Goal: Find specific page/section: Find specific page/section

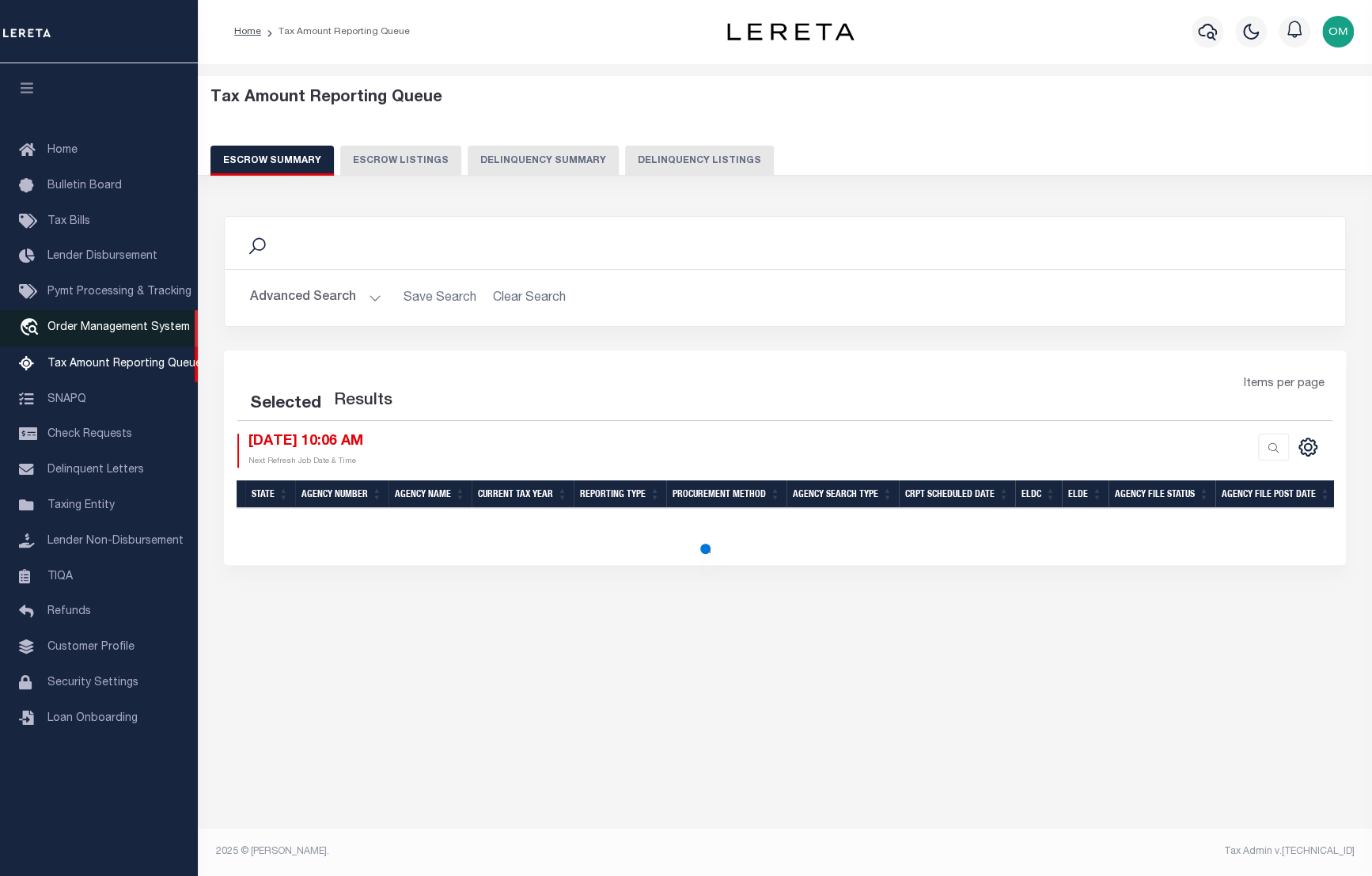
click at [98, 326] on span "Order Management System" at bounding box center [118, 327] width 143 height 11
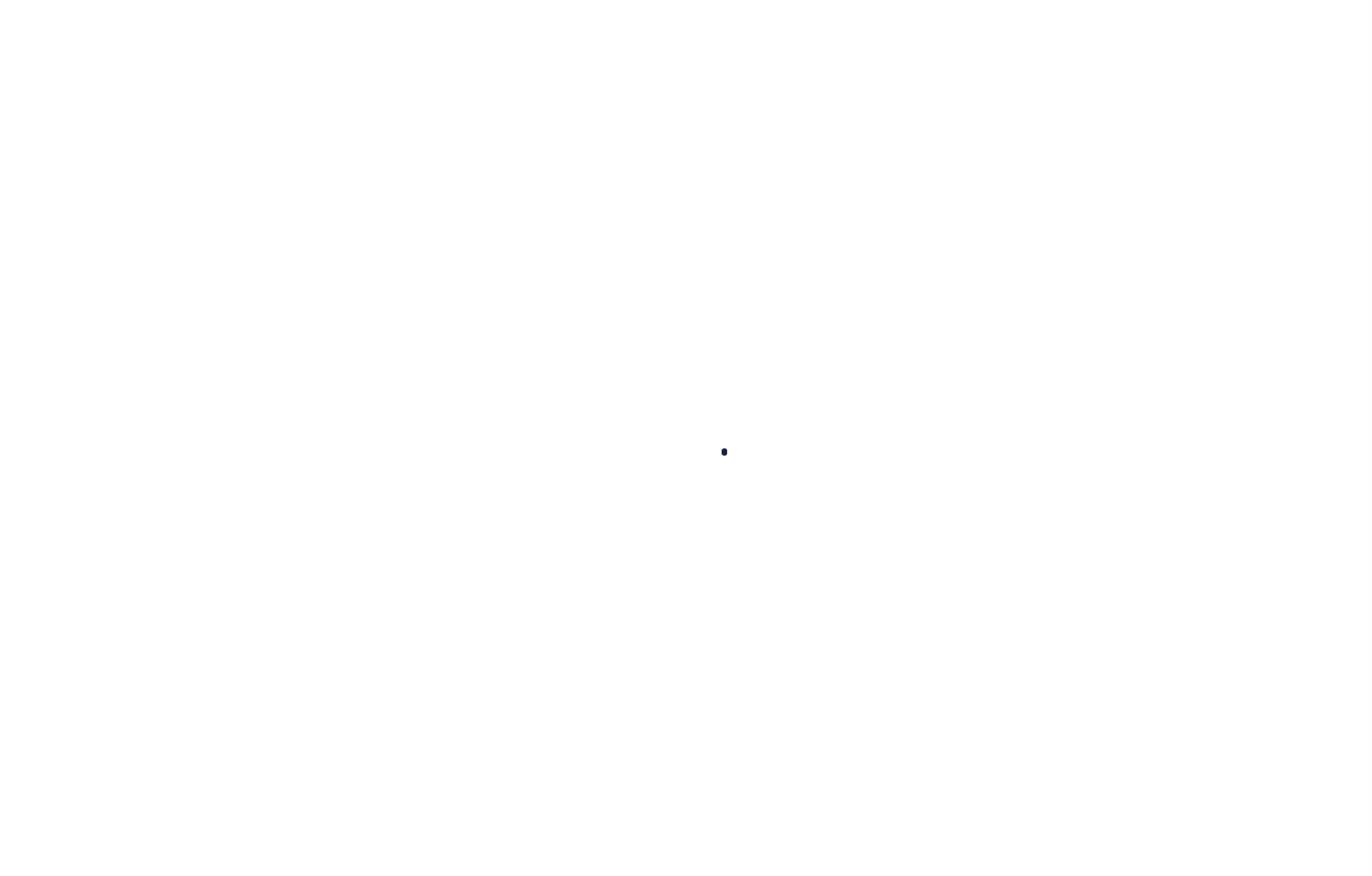
select select "200"
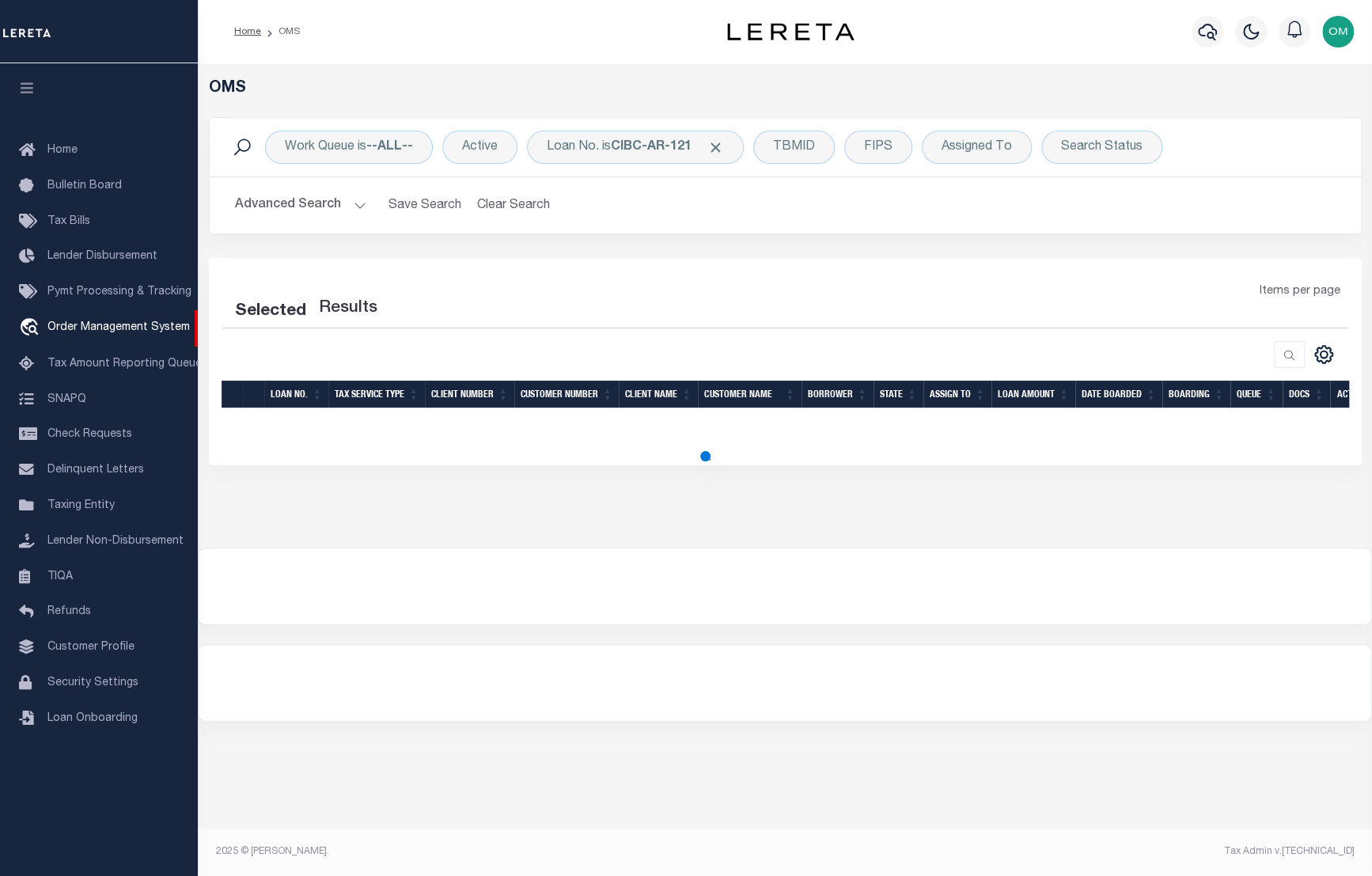
select select "200"
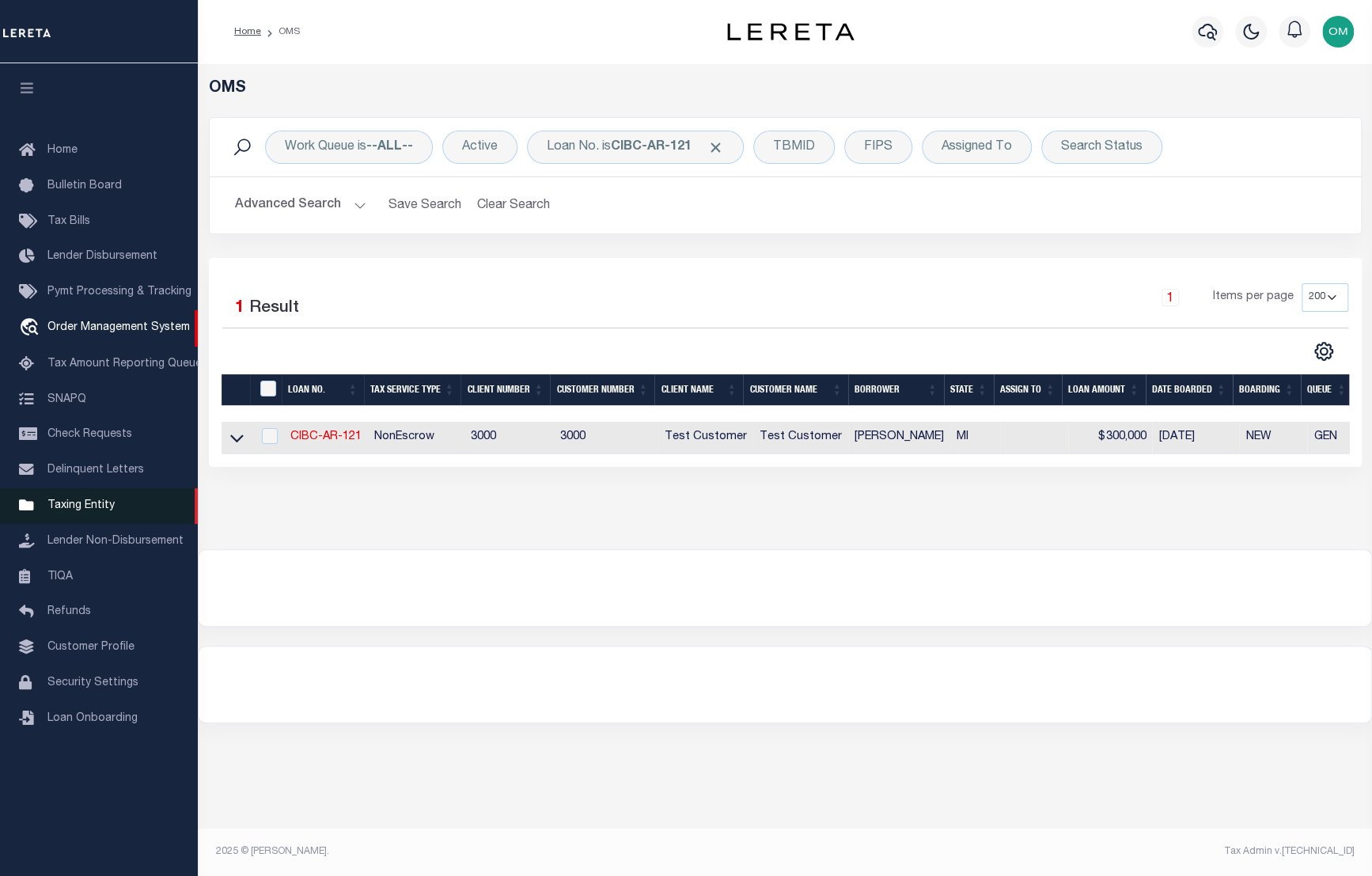
click at [104, 511] on span "Taxing Entity" at bounding box center [81, 506] width 67 height 11
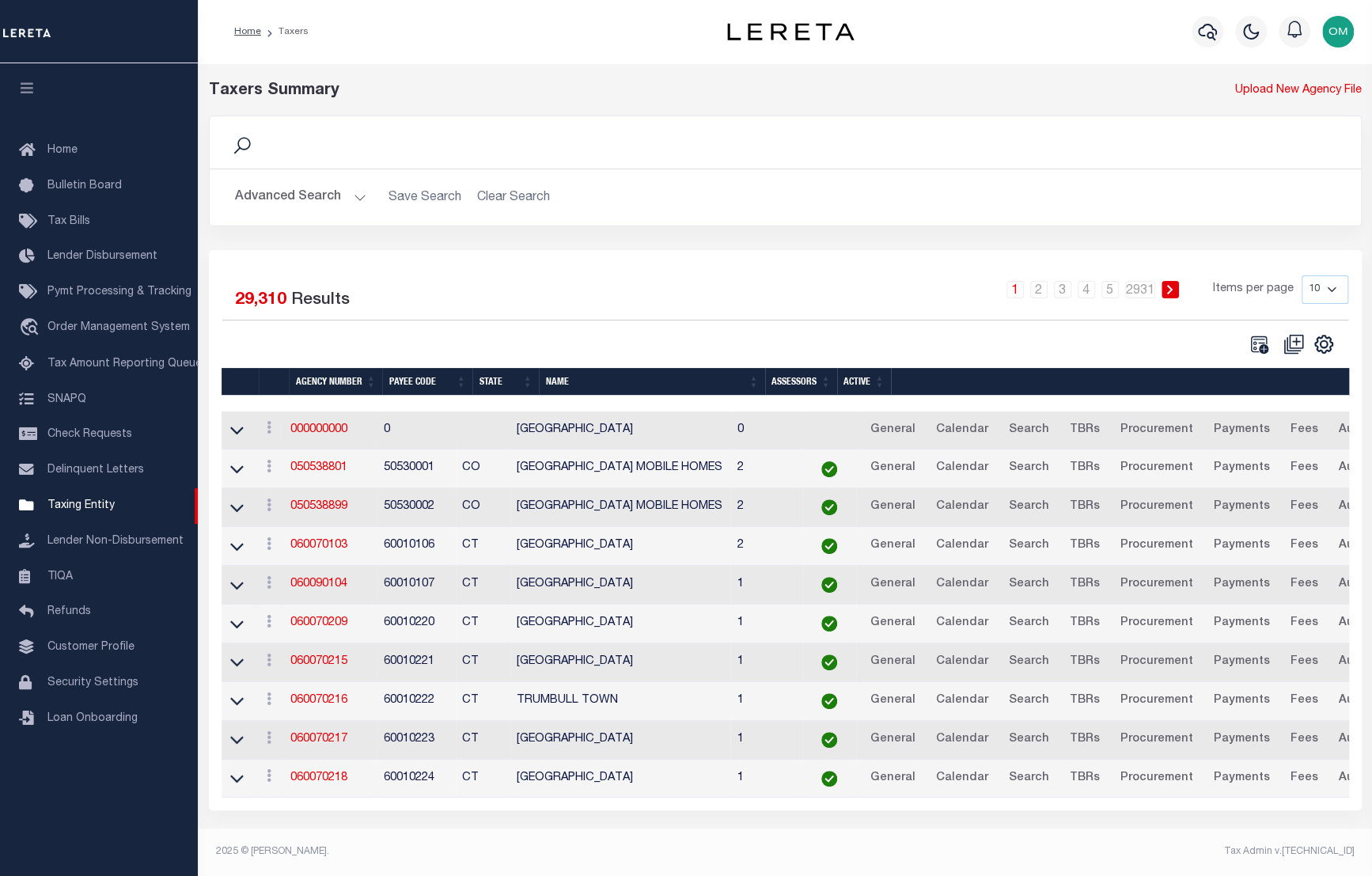
click at [246, 432] on link at bounding box center [237, 429] width 18 height 11
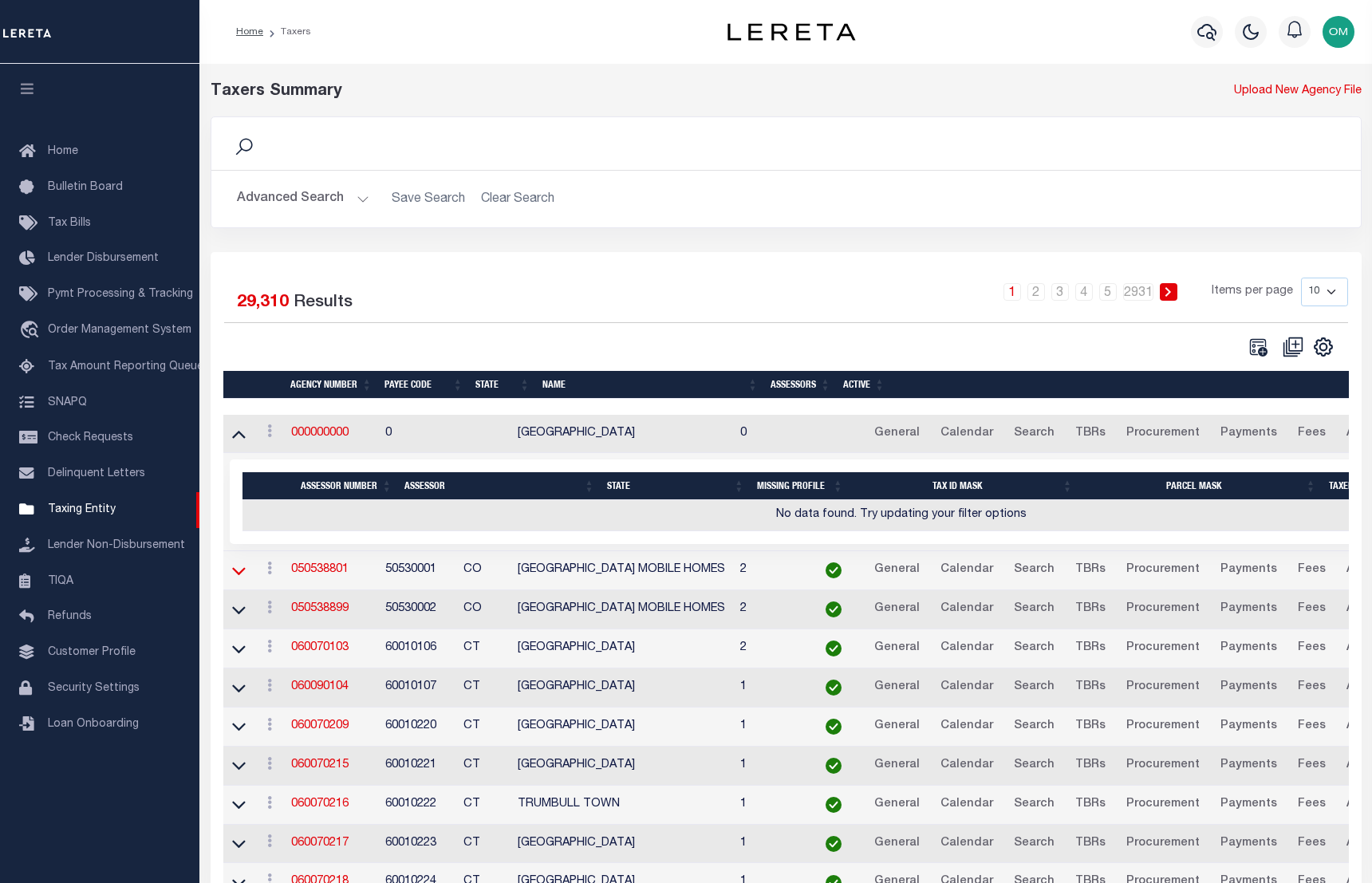
click at [239, 573] on icon at bounding box center [239, 570] width 14 height 17
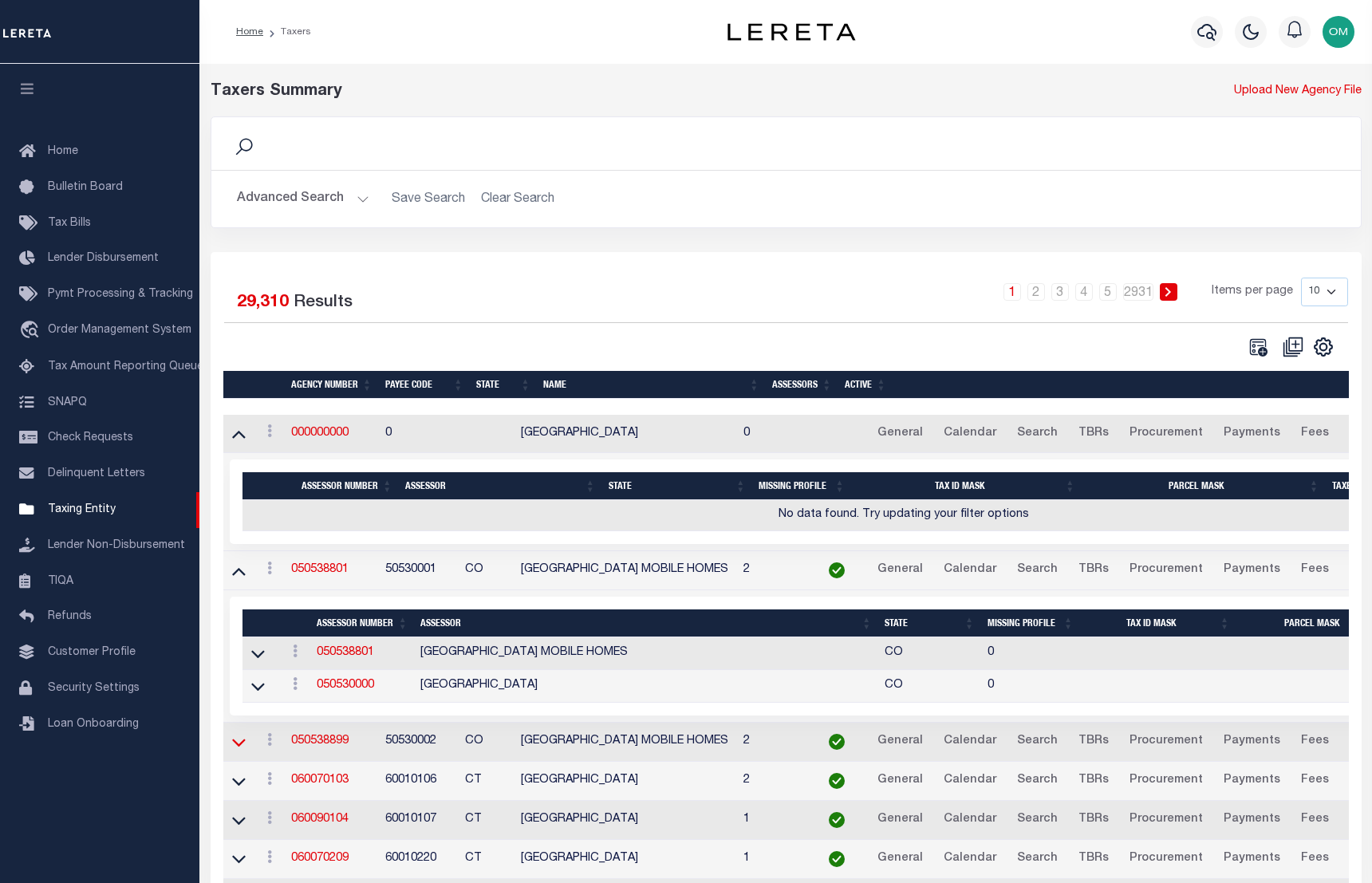
click at [234, 749] on icon at bounding box center [239, 742] width 14 height 17
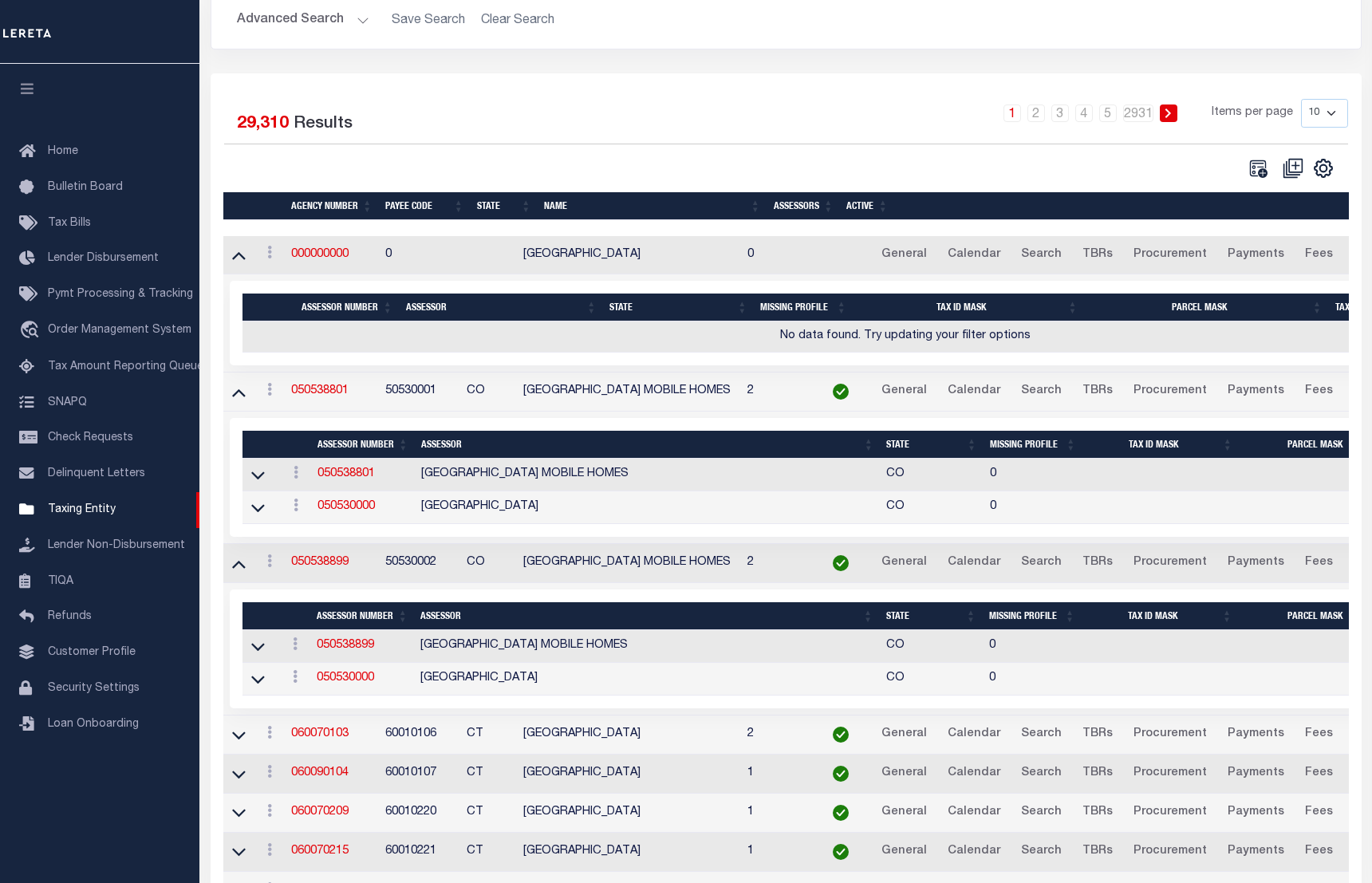
scroll to position [357, 0]
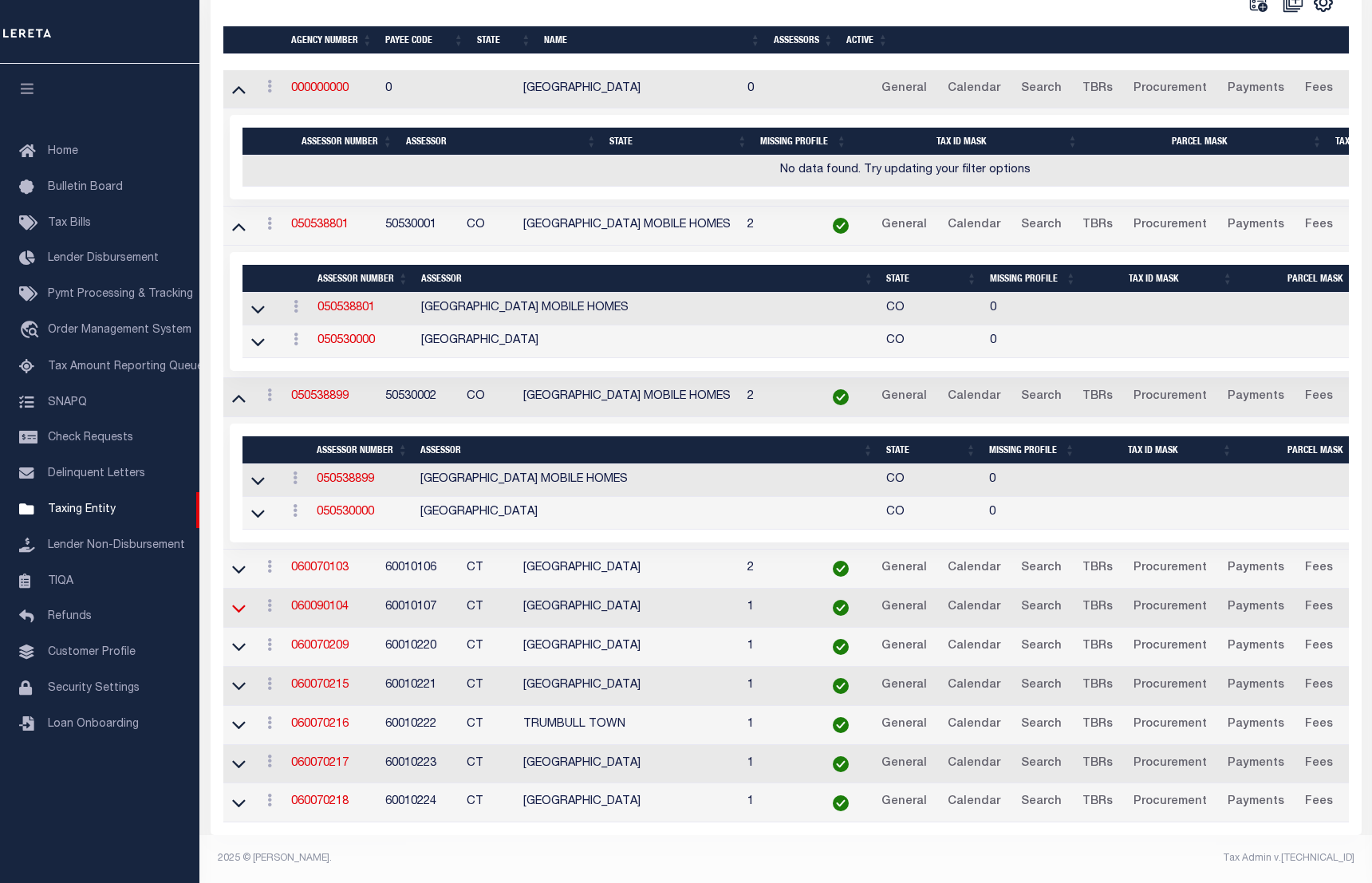
click at [240, 600] on icon at bounding box center [239, 608] width 14 height 17
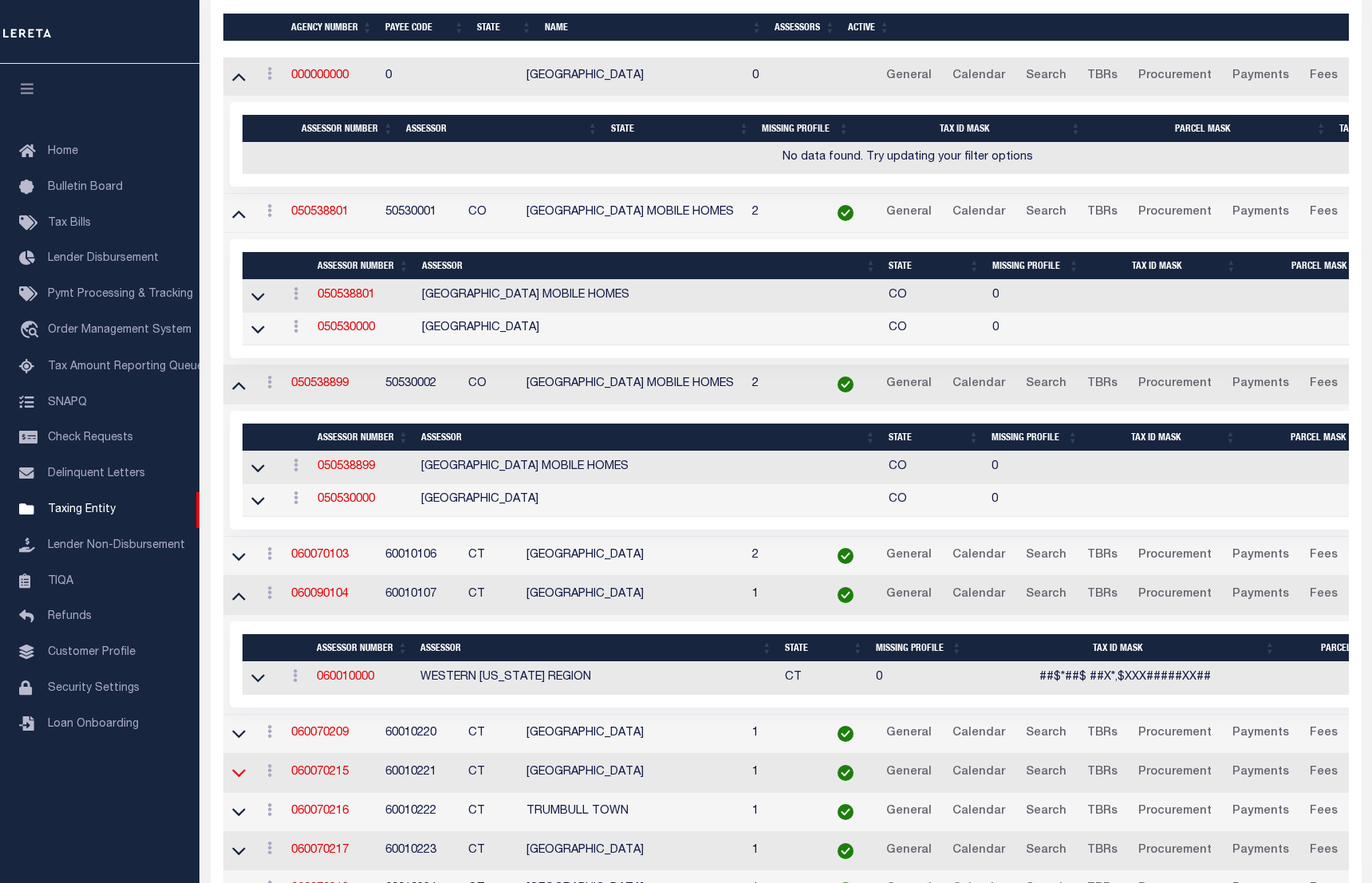
click at [235, 773] on icon at bounding box center [239, 772] width 14 height 17
